Goal: Register for event/course

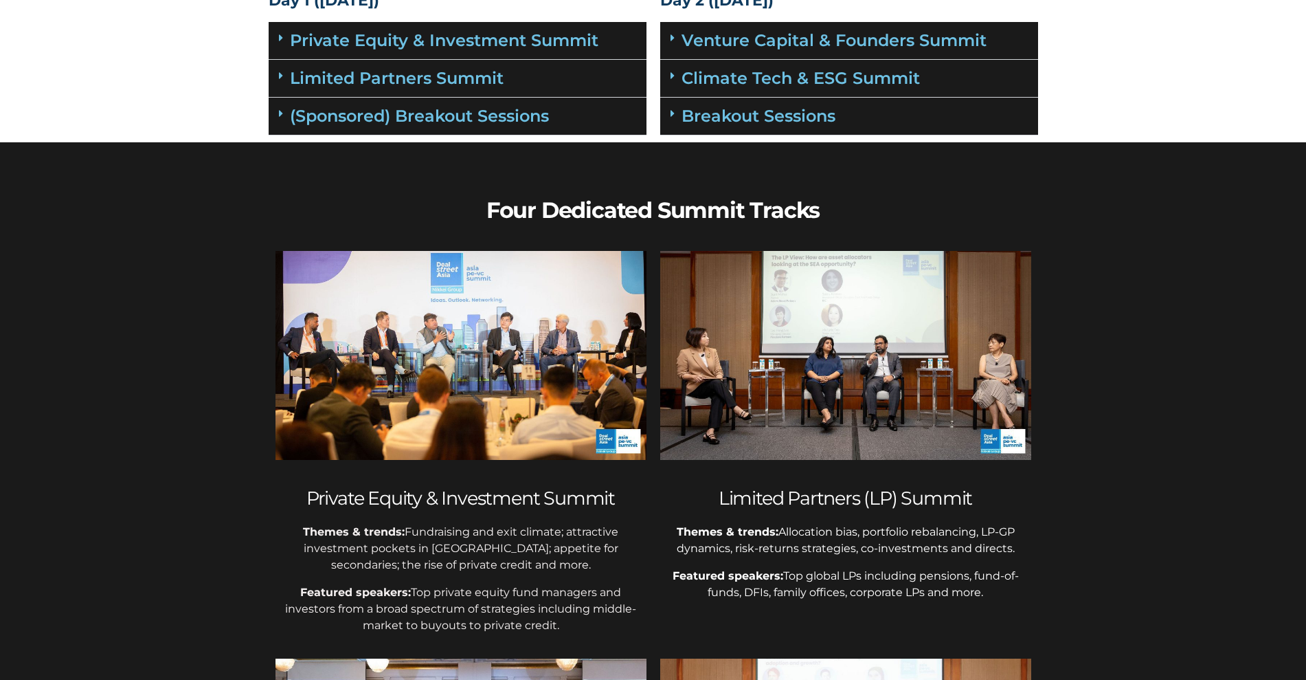
scroll to position [172, 0]
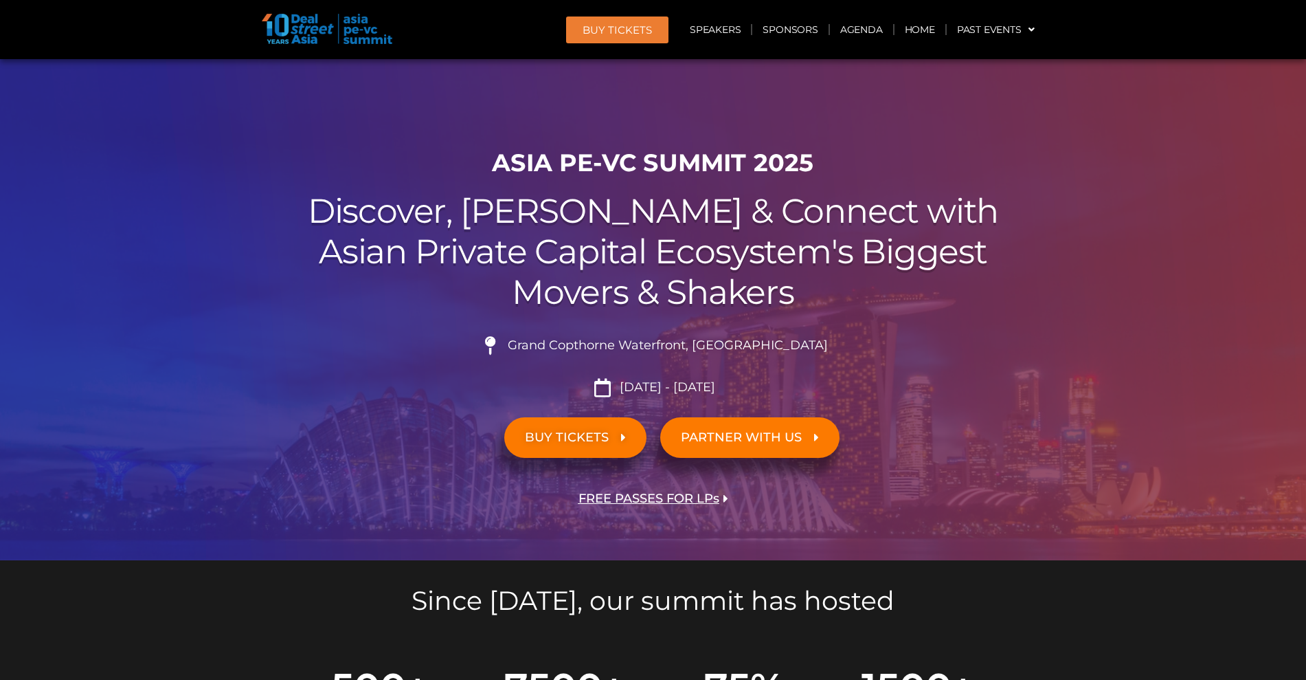
click at [302, 25] on img at bounding box center [327, 29] width 131 height 30
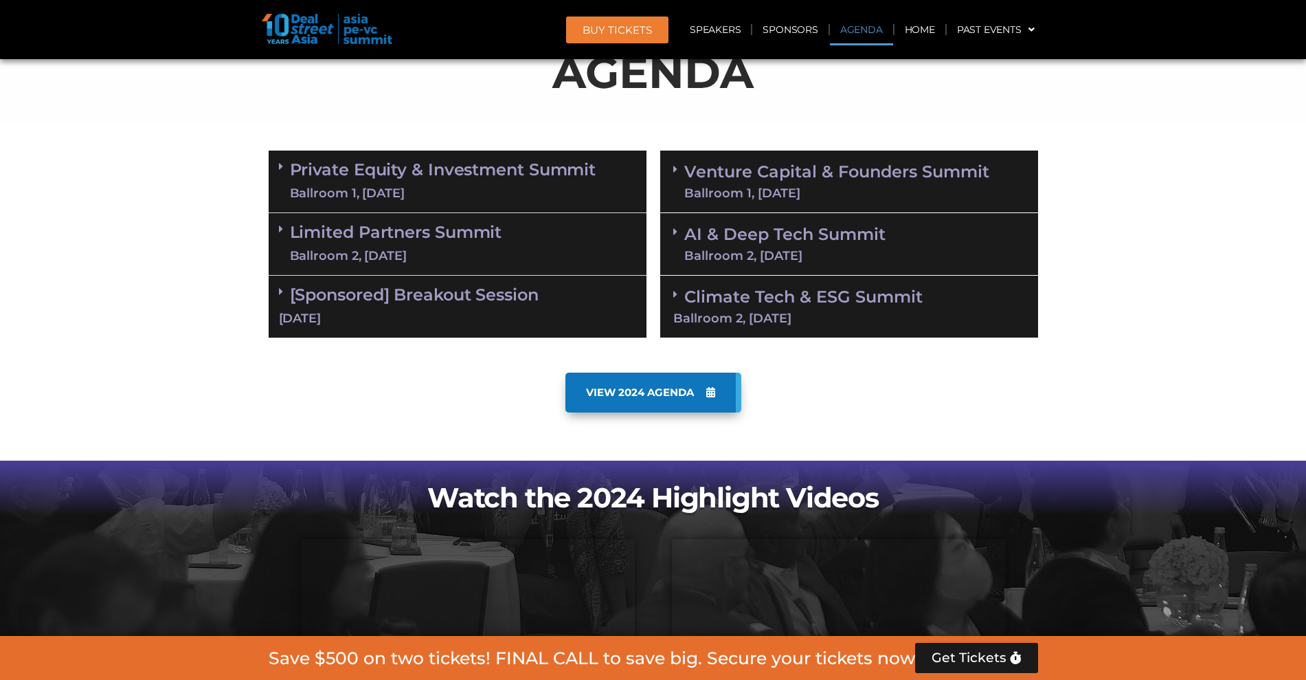
scroll to position [760, 0]
click at [280, 290] on icon at bounding box center [281, 291] width 4 height 11
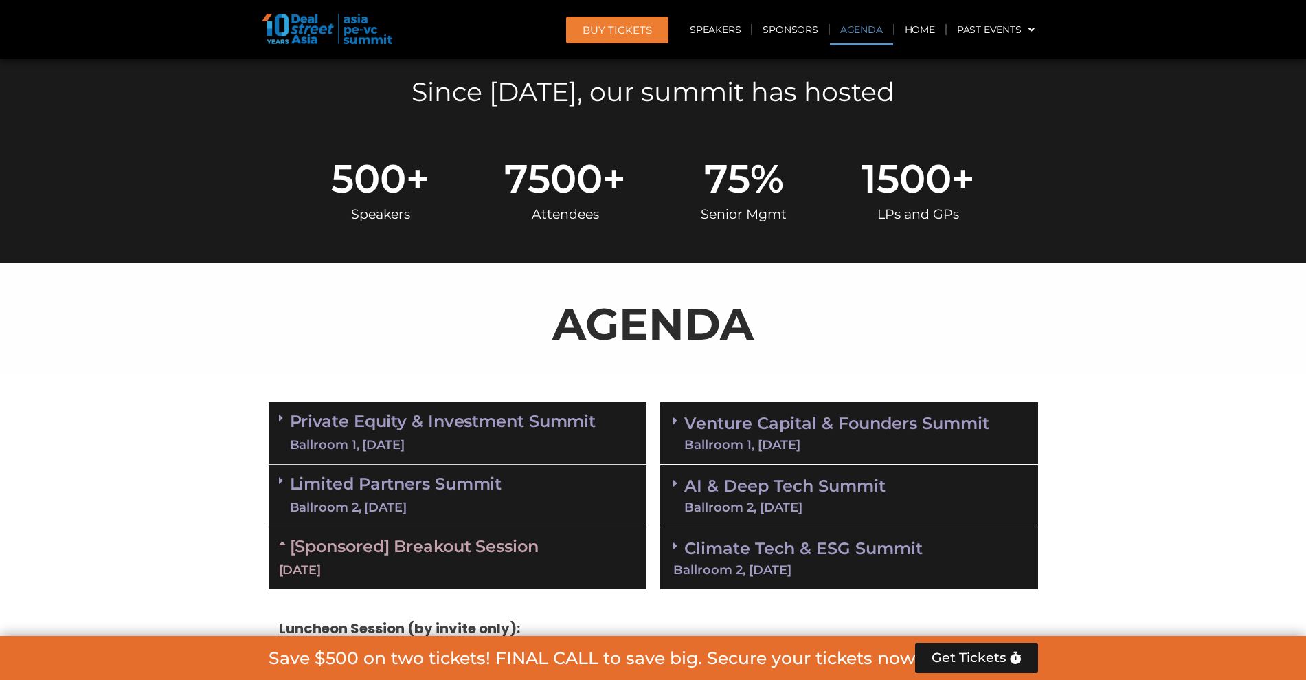
scroll to position [488, 0]
